Goal: Complete application form

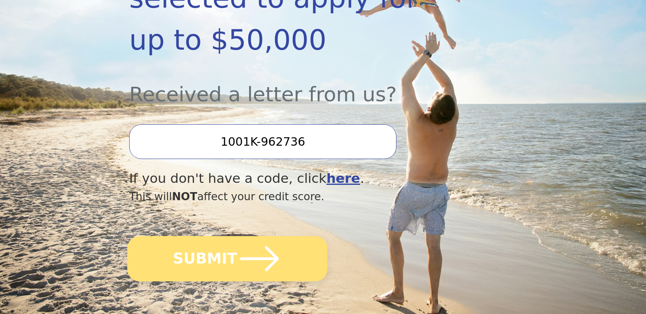
scroll to position [237, 0]
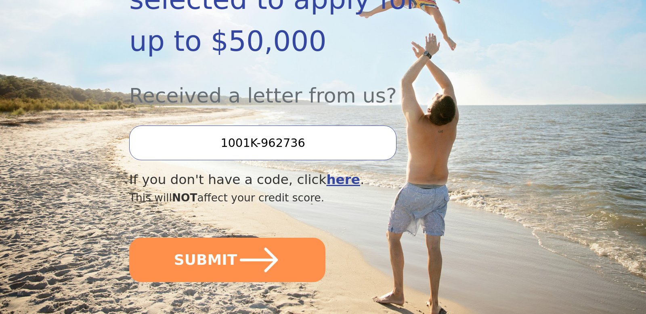
click at [311, 125] on input "1001K-962736" at bounding box center [262, 142] width 267 height 35
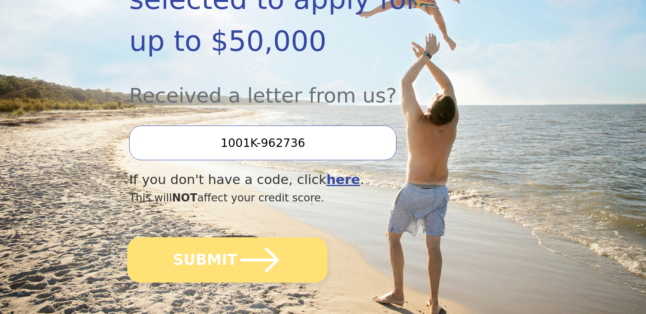
click at [237, 238] on icon "submit" at bounding box center [259, 260] width 44 height 44
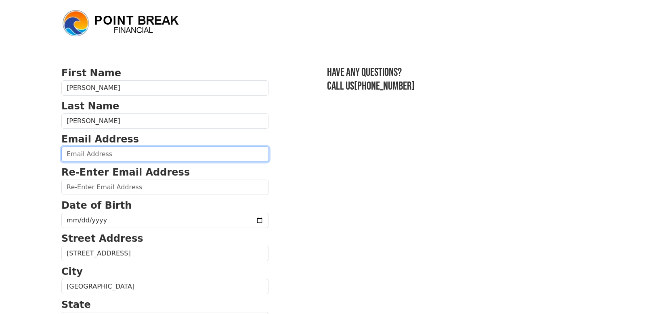
click at [142, 155] on input "email" at bounding box center [164, 153] width 207 height 15
type input "elisahann07@gmail.com"
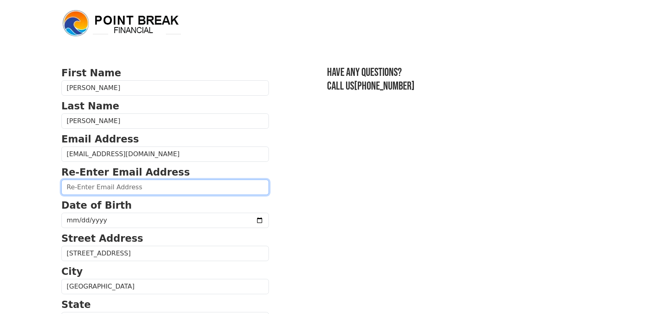
click at [125, 188] on input "email" at bounding box center [164, 187] width 207 height 15
type input "elisahann07@gmail.com"
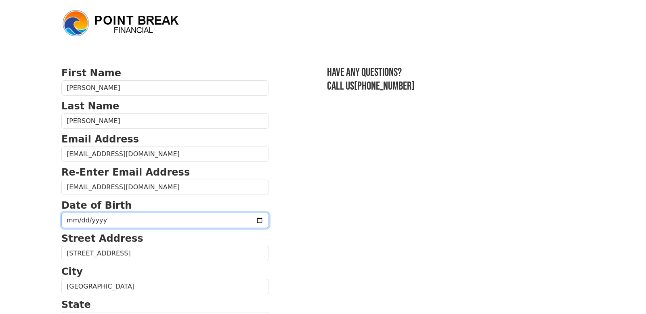
click at [115, 220] on input "date" at bounding box center [164, 220] width 207 height 15
type input "1970-09-11"
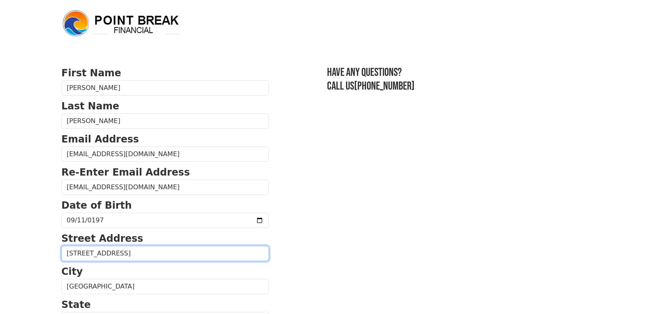
click at [157, 257] on input "8662 Onalaska Ave" at bounding box center [164, 253] width 207 height 15
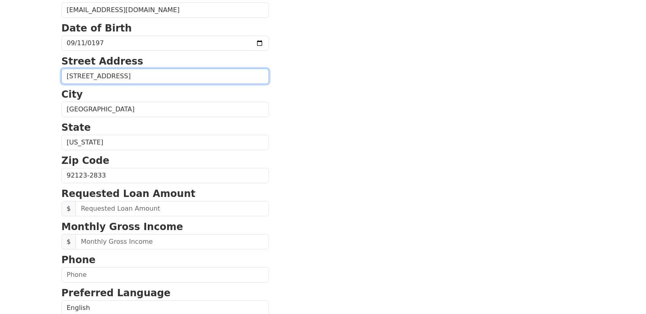
scroll to position [185, 0]
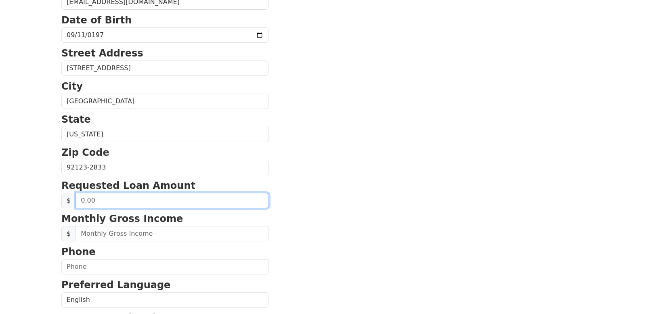
click at [137, 205] on input "text" at bounding box center [171, 200] width 193 height 15
drag, startPoint x: 144, startPoint y: 203, endPoint x: 77, endPoint y: 203, distance: 67.8
click at [77, 203] on input "text" at bounding box center [171, 200] width 193 height 15
type input "20,000.00"
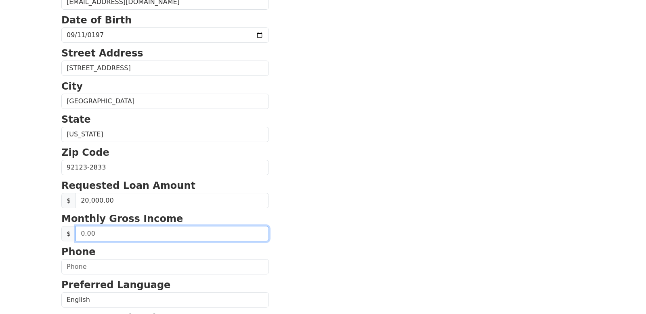
click at [152, 227] on input "text" at bounding box center [171, 233] width 193 height 15
type input "6,500.00"
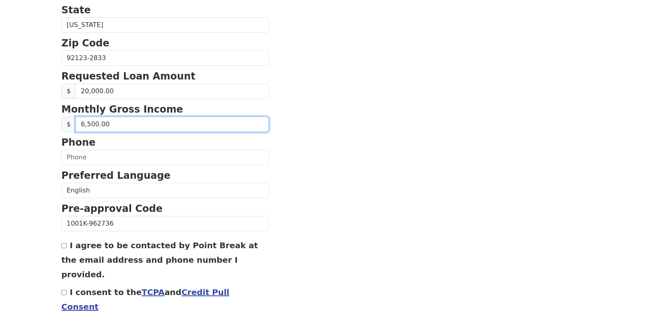
scroll to position [307, 0]
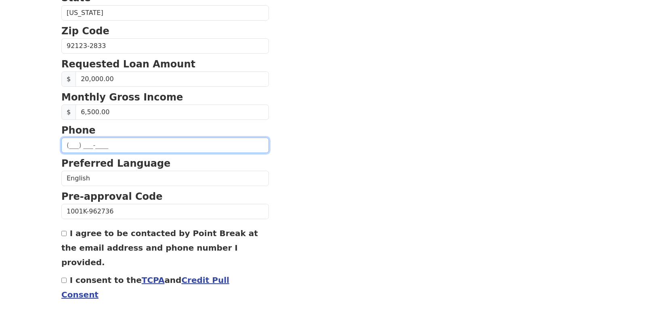
click at [93, 146] on input "text" at bounding box center [164, 145] width 207 height 15
type input "(858) 325-9246"
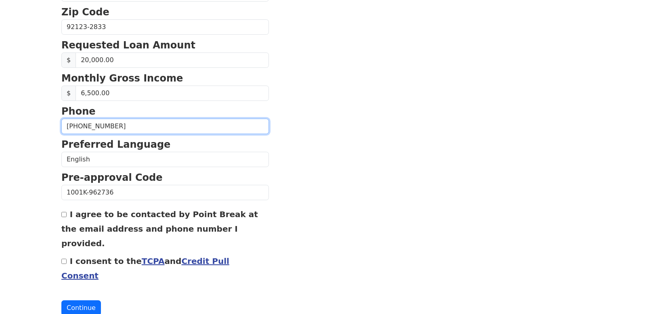
scroll to position [328, 0]
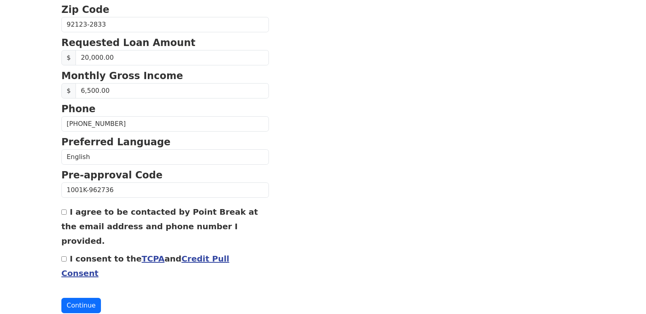
click at [64, 212] on input "I agree to be contacted by Point Break at the email address and phone number I …" at bounding box center [63, 211] width 5 height 5
checkbox input "true"
click at [65, 256] on input "I consent to the TCPA and Credit Pull Consent" at bounding box center [63, 258] width 5 height 5
checkbox input "true"
click at [84, 298] on button "Continue" at bounding box center [81, 305] width 40 height 15
